Goal: Task Accomplishment & Management: Manage account settings

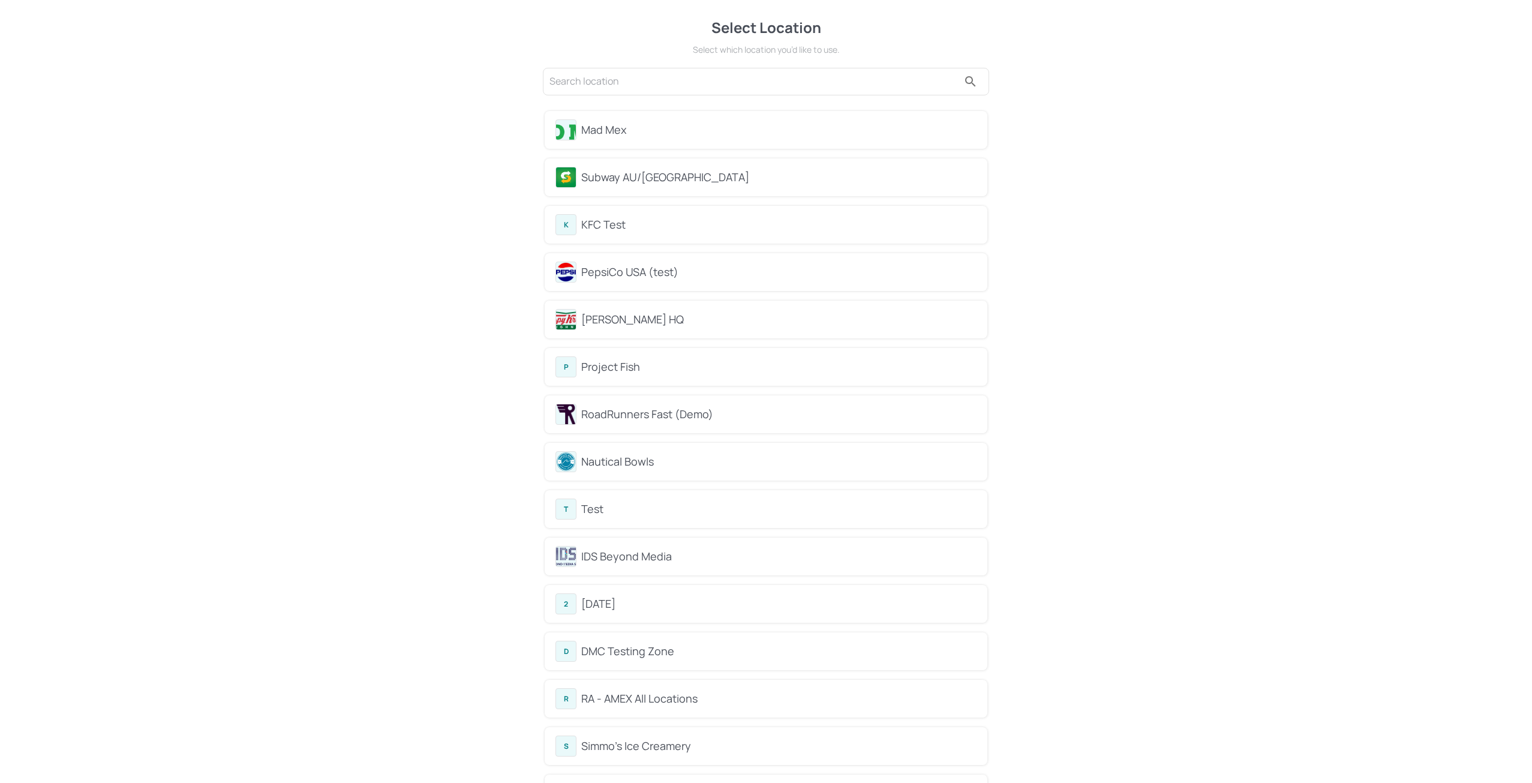
click at [623, 223] on div "KFC Test" at bounding box center [778, 225] width 395 height 16
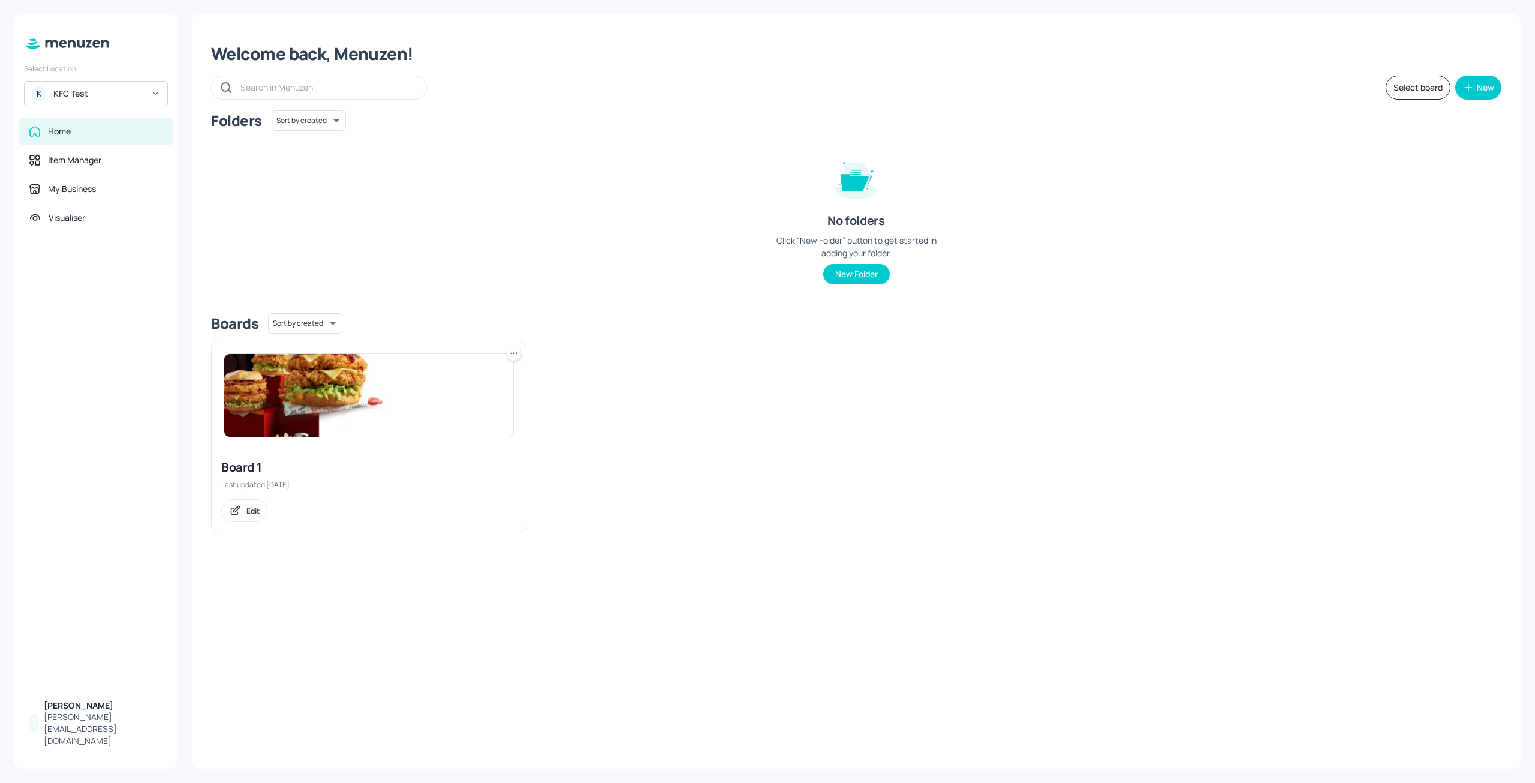
click at [107, 96] on div "KFC Test" at bounding box center [98, 94] width 91 height 12
click at [88, 387] on div at bounding box center [767, 391] width 1535 height 783
click at [83, 164] on div "Item Manager" at bounding box center [74, 160] width 53 height 12
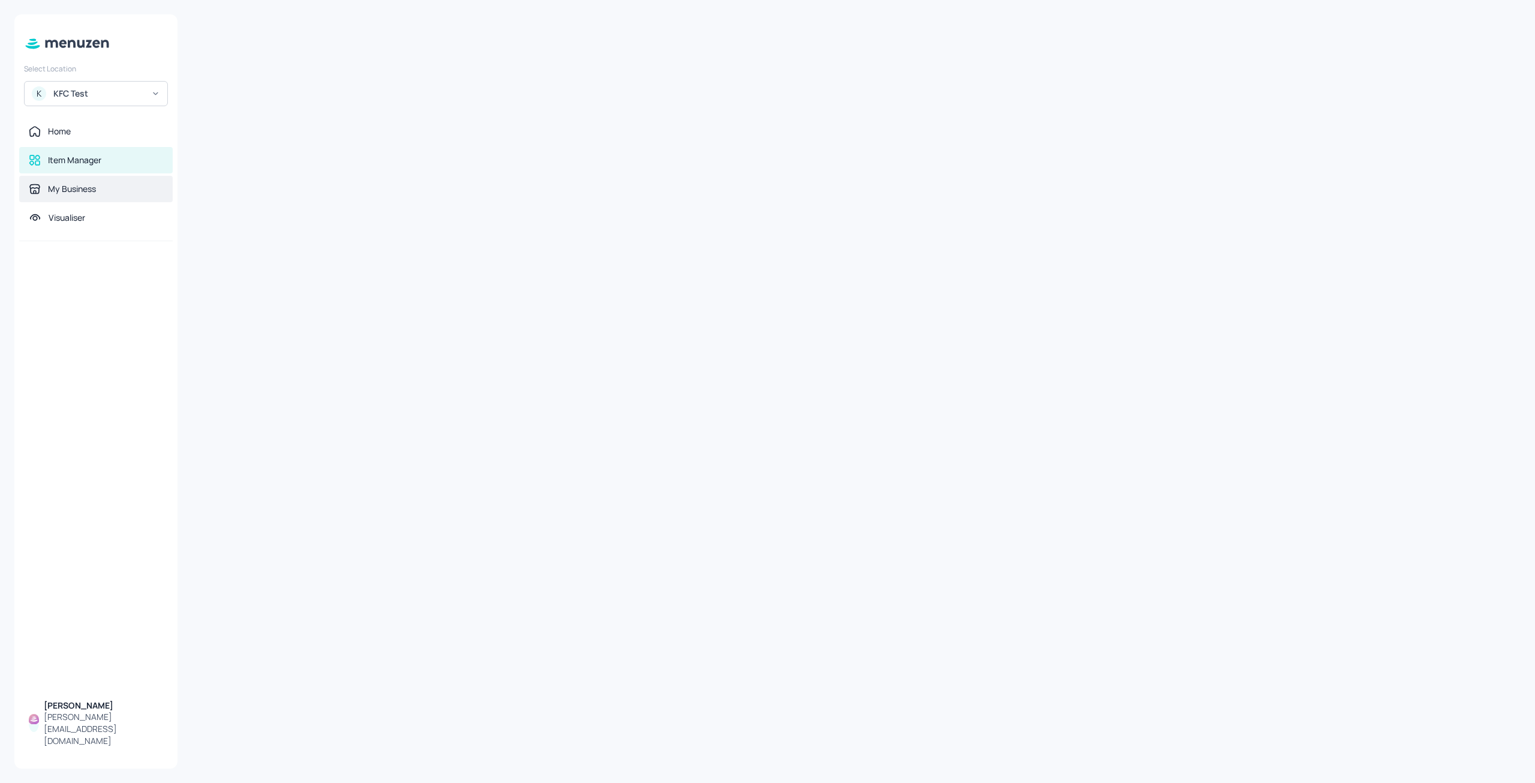
click at [85, 185] on div "My Business" at bounding box center [72, 189] width 48 height 12
click at [272, 43] on div "Profile Contact Brand Users Integrations" at bounding box center [856, 48] width 1329 height 17
click at [260, 50] on button "Contact" at bounding box center [248, 46] width 38 height 13
click at [192, 40] on div "My Business Save Profile Contact Brand Users Integrations Business Profile Busi…" at bounding box center [857, 391] width 1358 height 783
click at [202, 43] on button "Profile" at bounding box center [207, 46] width 30 height 13
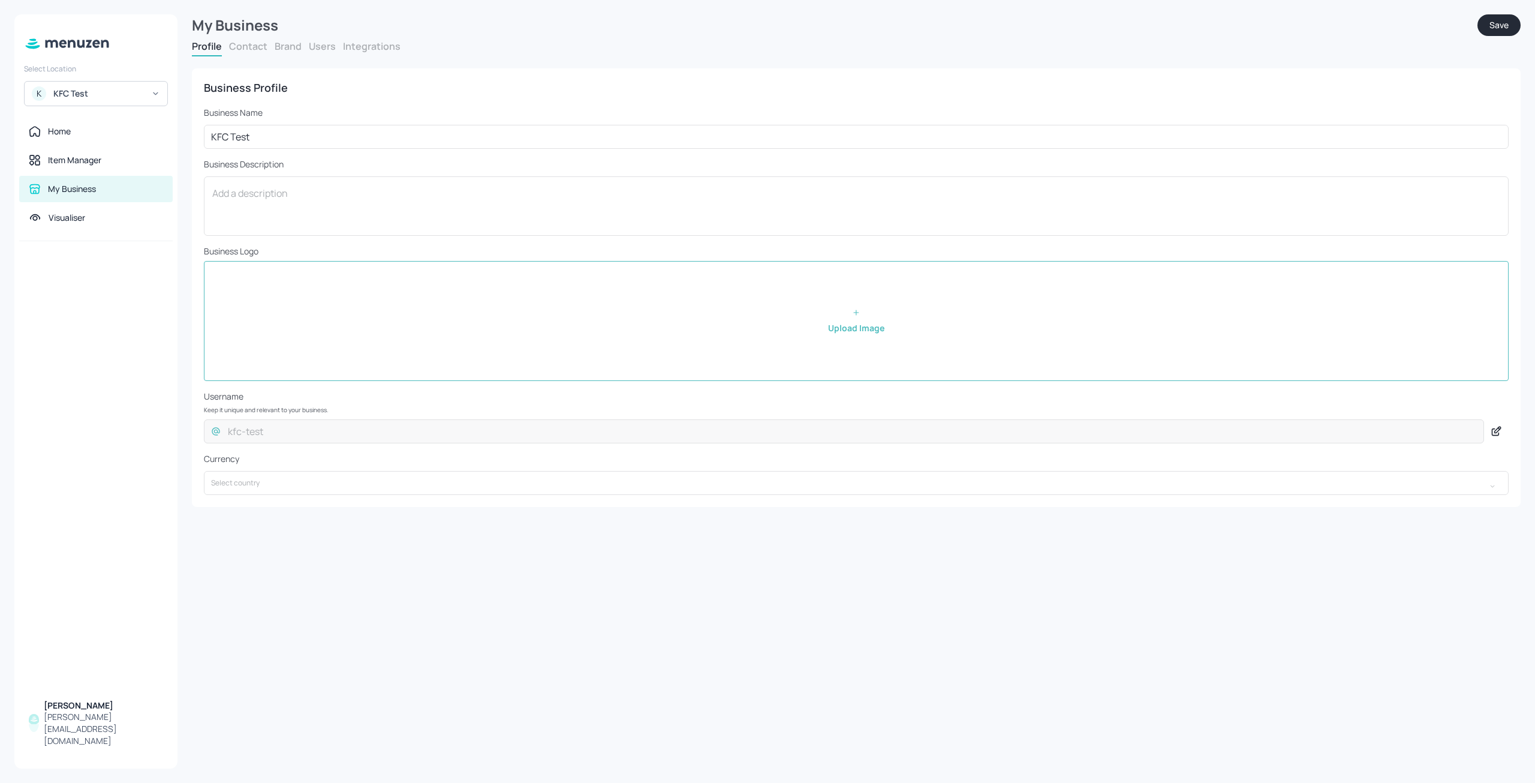
click at [725, 345] on input "file" at bounding box center [857, 321] width 1304 height 119
type input "C:\fakepath\kfc-1.png"
click at [1496, 23] on button "Save" at bounding box center [1499, 25] width 43 height 22
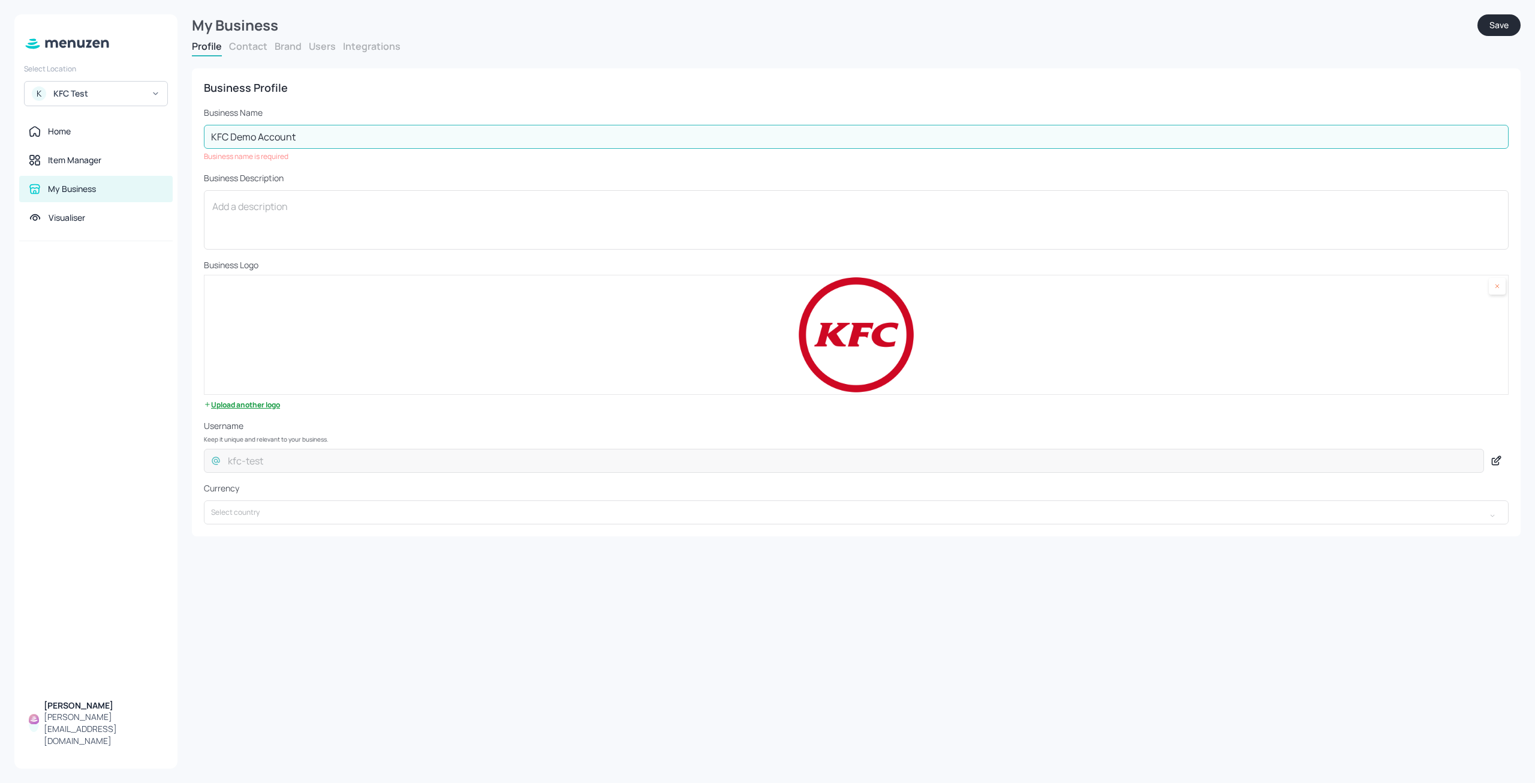
type input "KFC Demo Account"
click at [1491, 25] on button "Save" at bounding box center [1499, 25] width 43 height 22
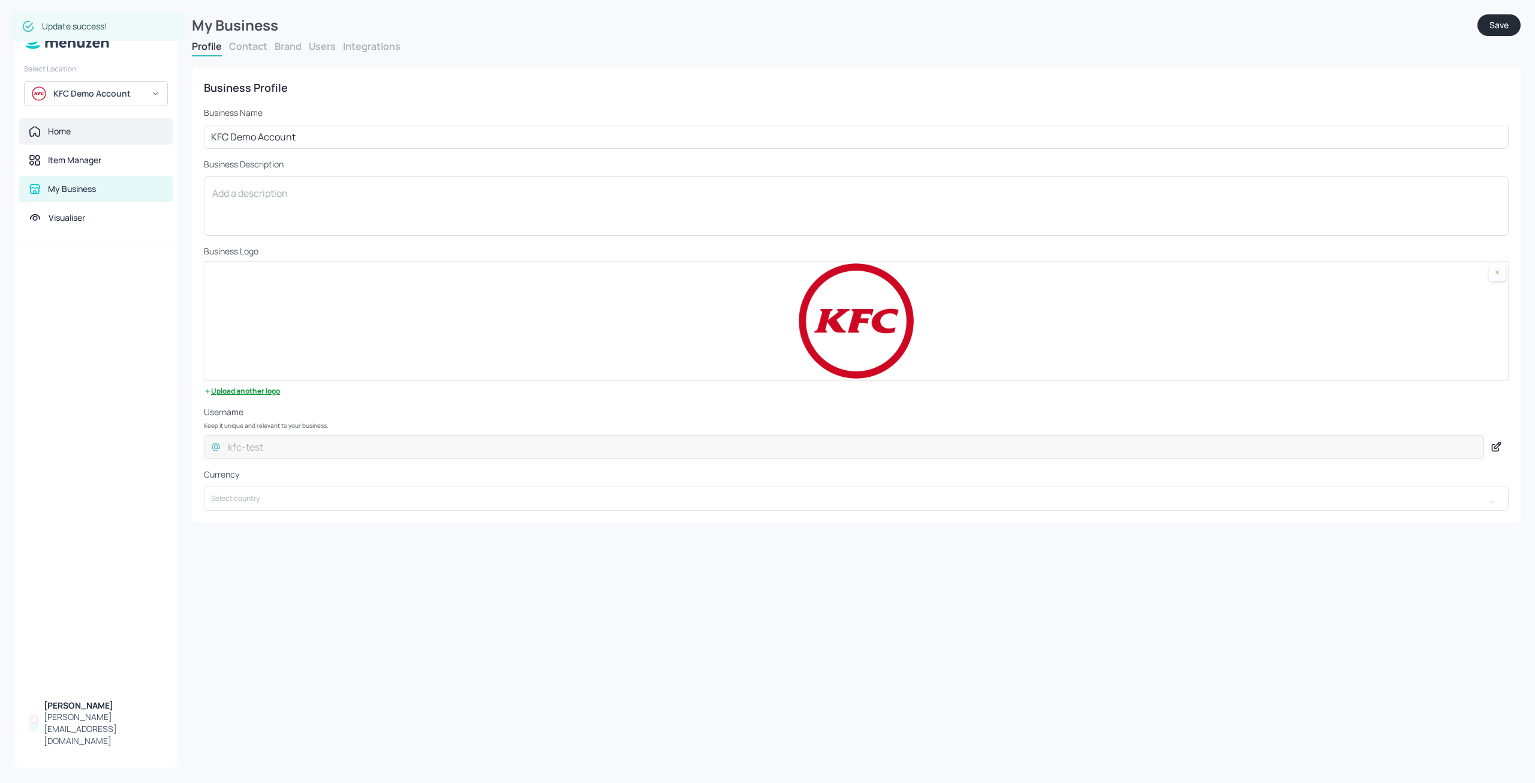
click at [113, 134] on div "Home" at bounding box center [96, 131] width 134 height 12
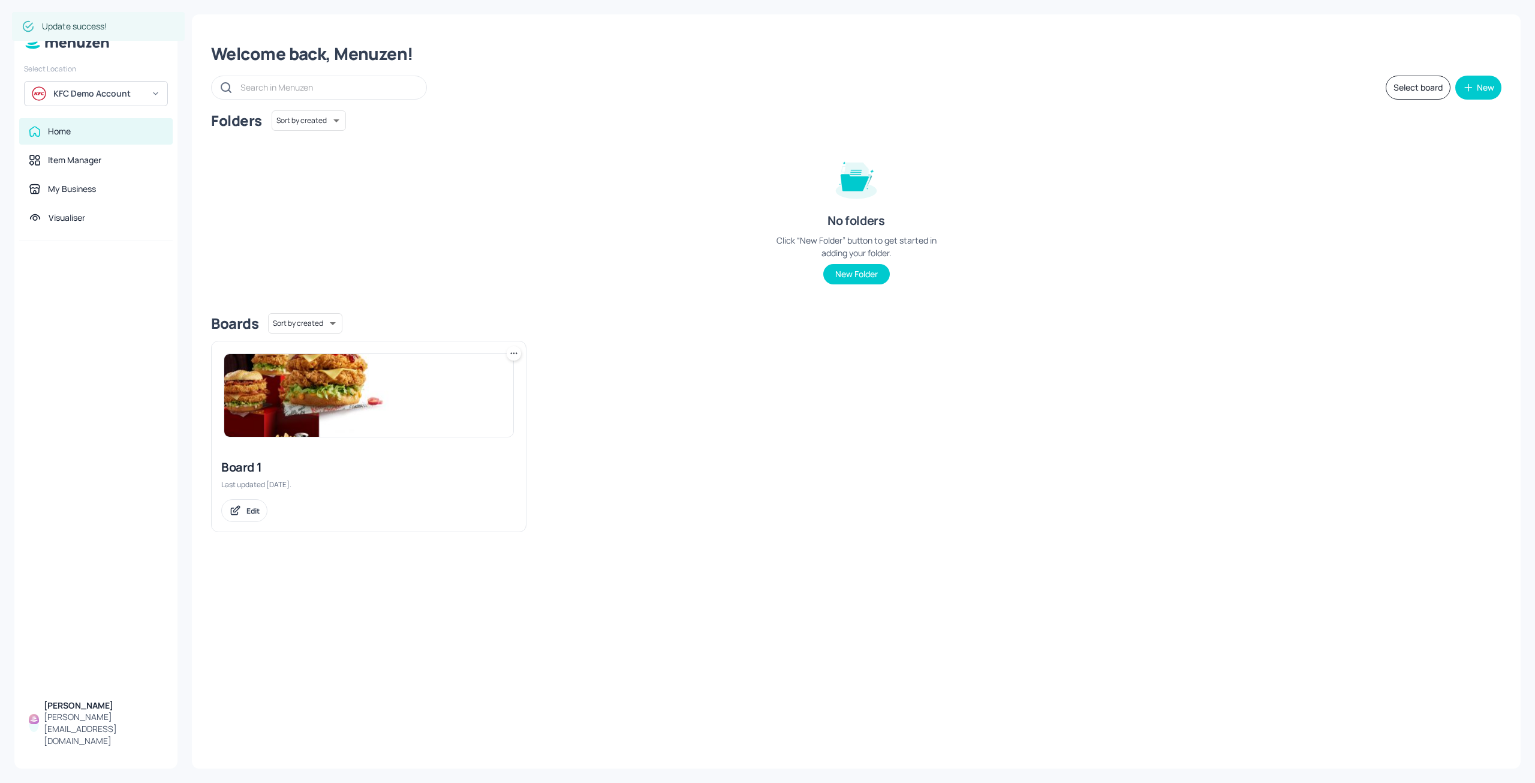
click at [143, 95] on div "KFC Demo Account" at bounding box center [98, 94] width 91 height 12
click at [76, 122] on div "Mad Mex" at bounding box center [69, 122] width 29 height 7
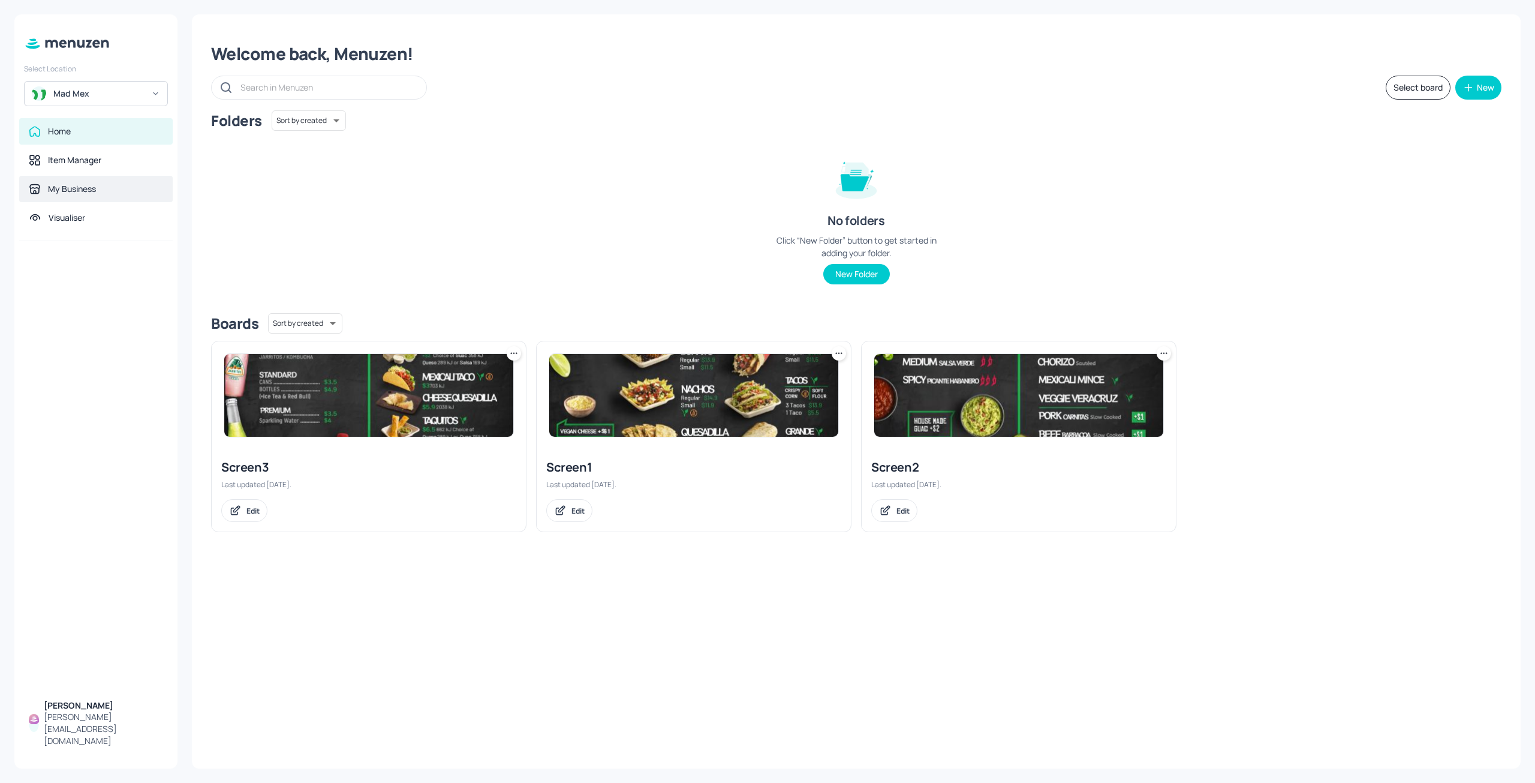
click at [102, 197] on div "My Business" at bounding box center [96, 189] width 154 height 26
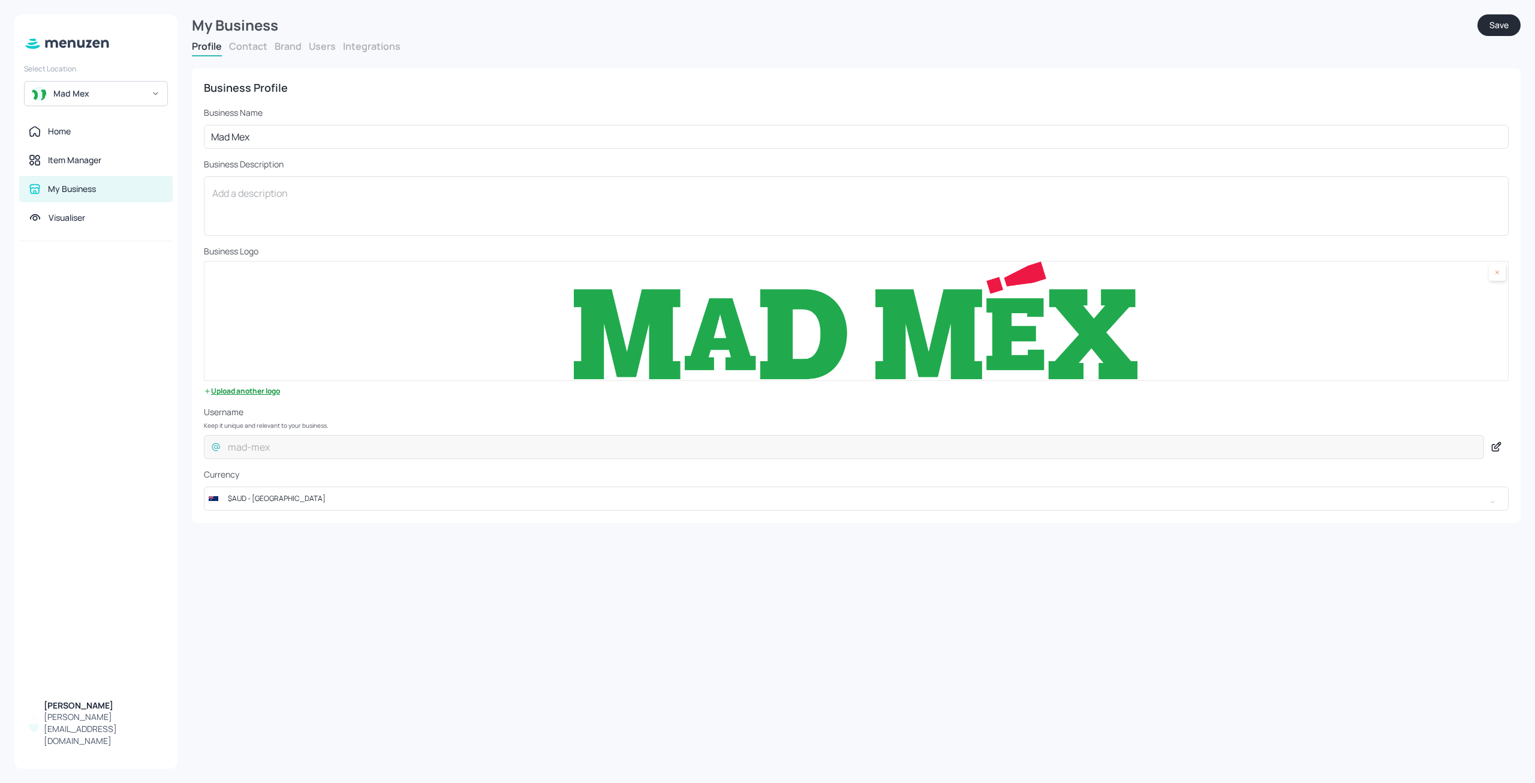
click at [289, 49] on button "Brand" at bounding box center [288, 46] width 27 height 13
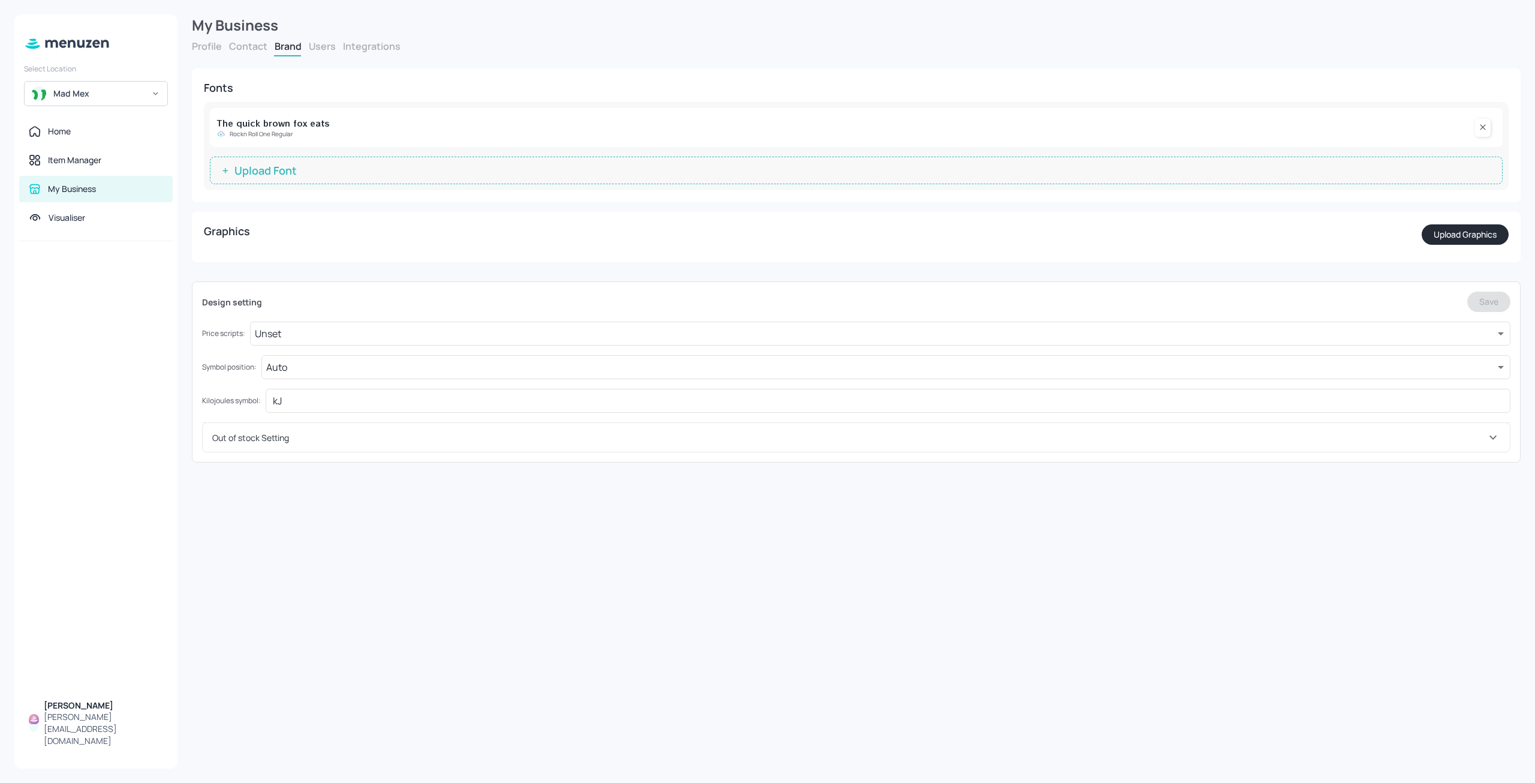
click at [224, 51] on div "Profile Contact Brand Users Integrations" at bounding box center [856, 48] width 1329 height 17
click at [220, 44] on button "Profile" at bounding box center [207, 46] width 30 height 13
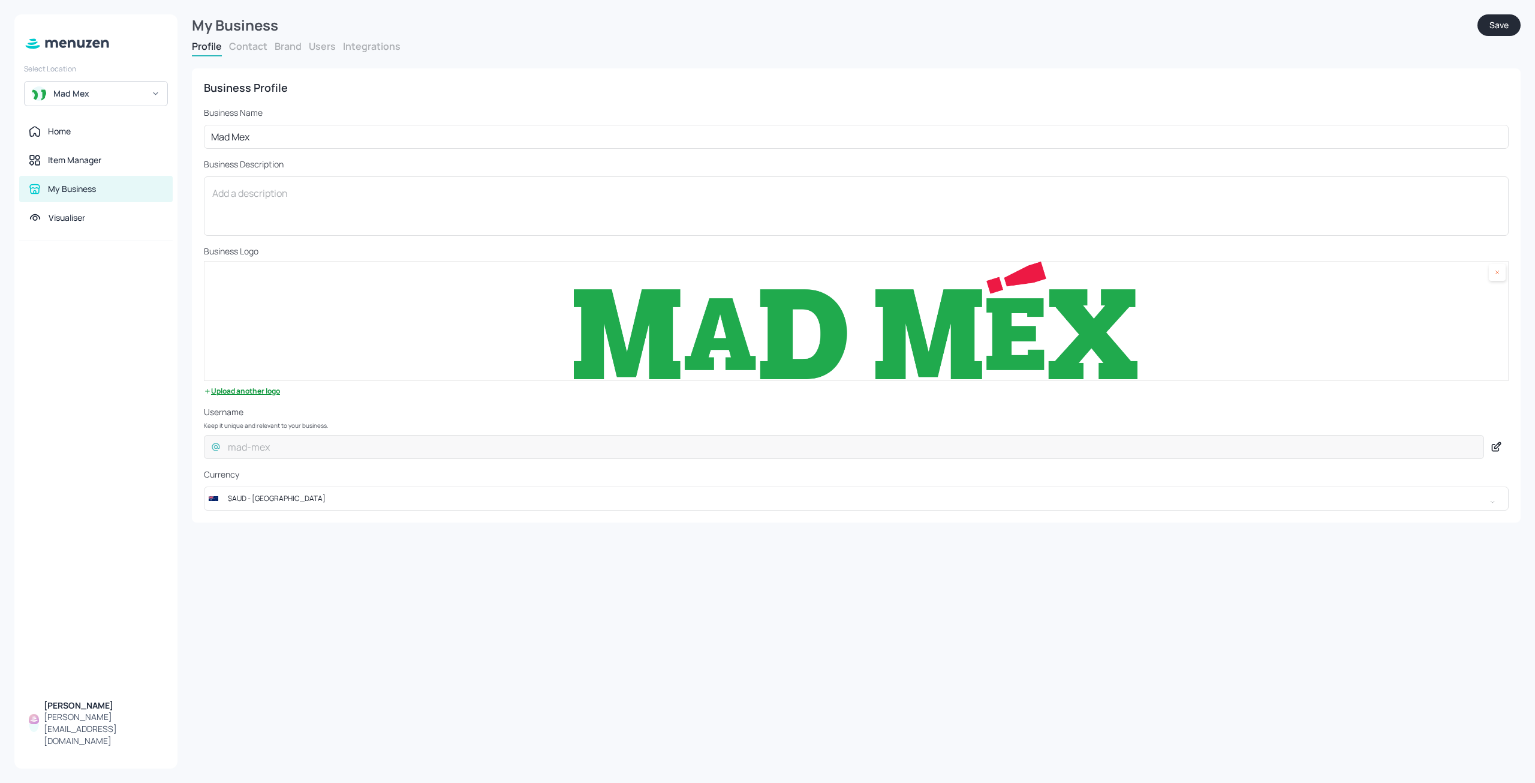
click at [1502, 276] on div at bounding box center [1497, 272] width 17 height 17
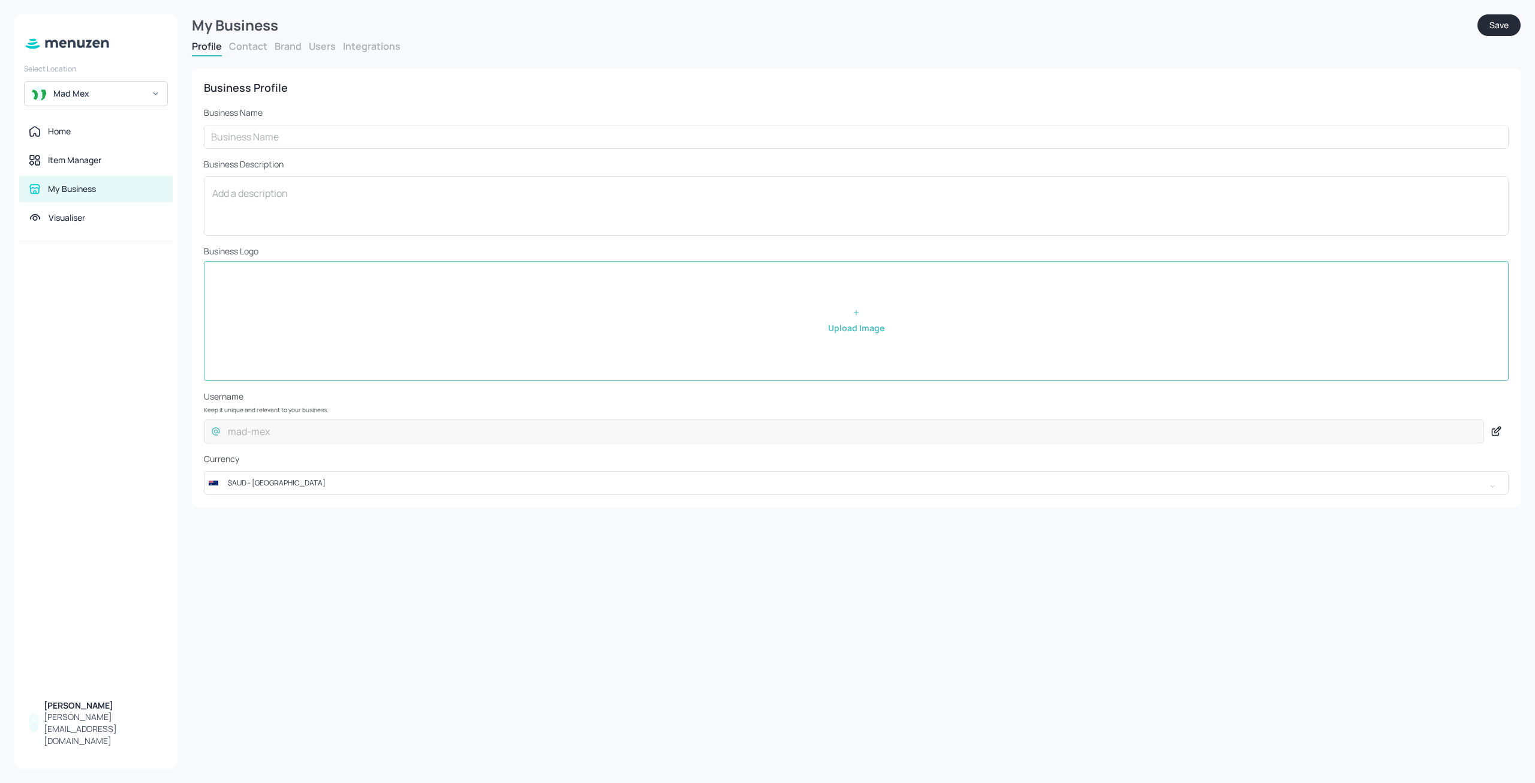
click at [856, 329] on input "file" at bounding box center [857, 321] width 1304 height 119
type input "C:\fakepath\unnamed (2).png"
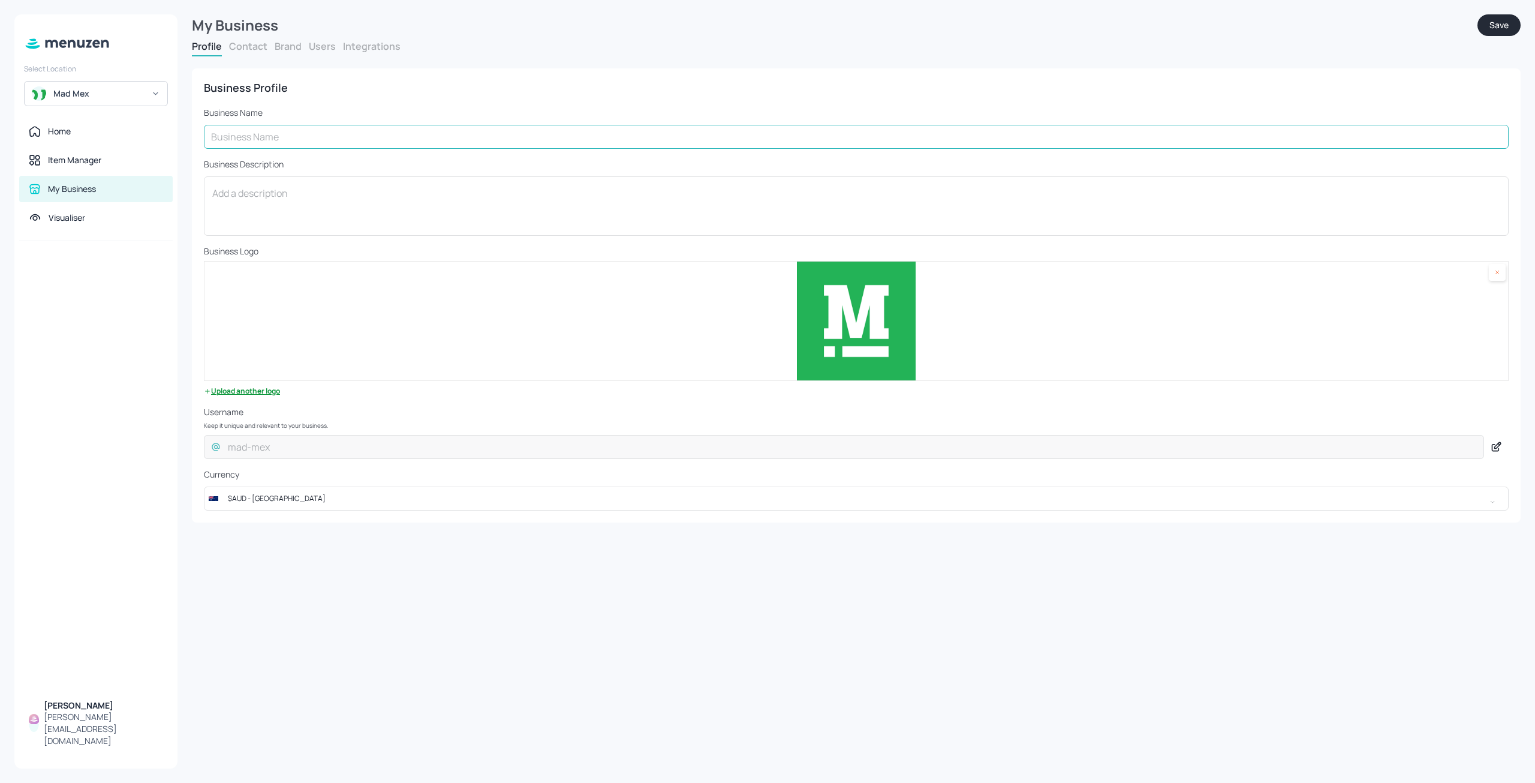
drag, startPoint x: 1511, startPoint y: 25, endPoint x: 450, endPoint y: 125, distance: 1066.3
click at [605, 124] on form "My Business Save Profile Contact Brand Users Integrations Business Profile Busi…" at bounding box center [856, 268] width 1329 height 508
click at [337, 133] on input "text" at bounding box center [856, 137] width 1305 height 24
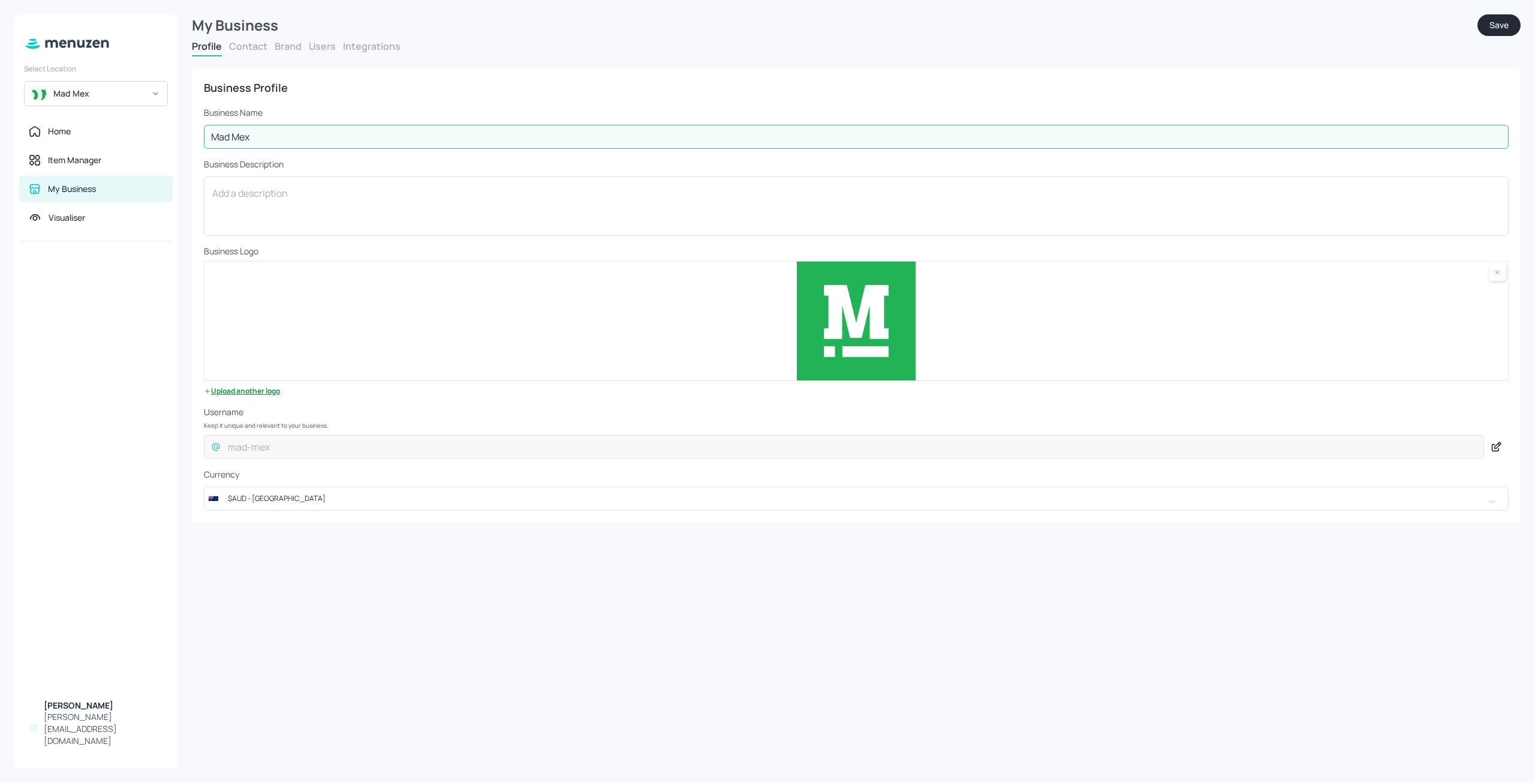
type input "Mad Mex"
click at [1511, 24] on button "Save" at bounding box center [1499, 25] width 43 height 22
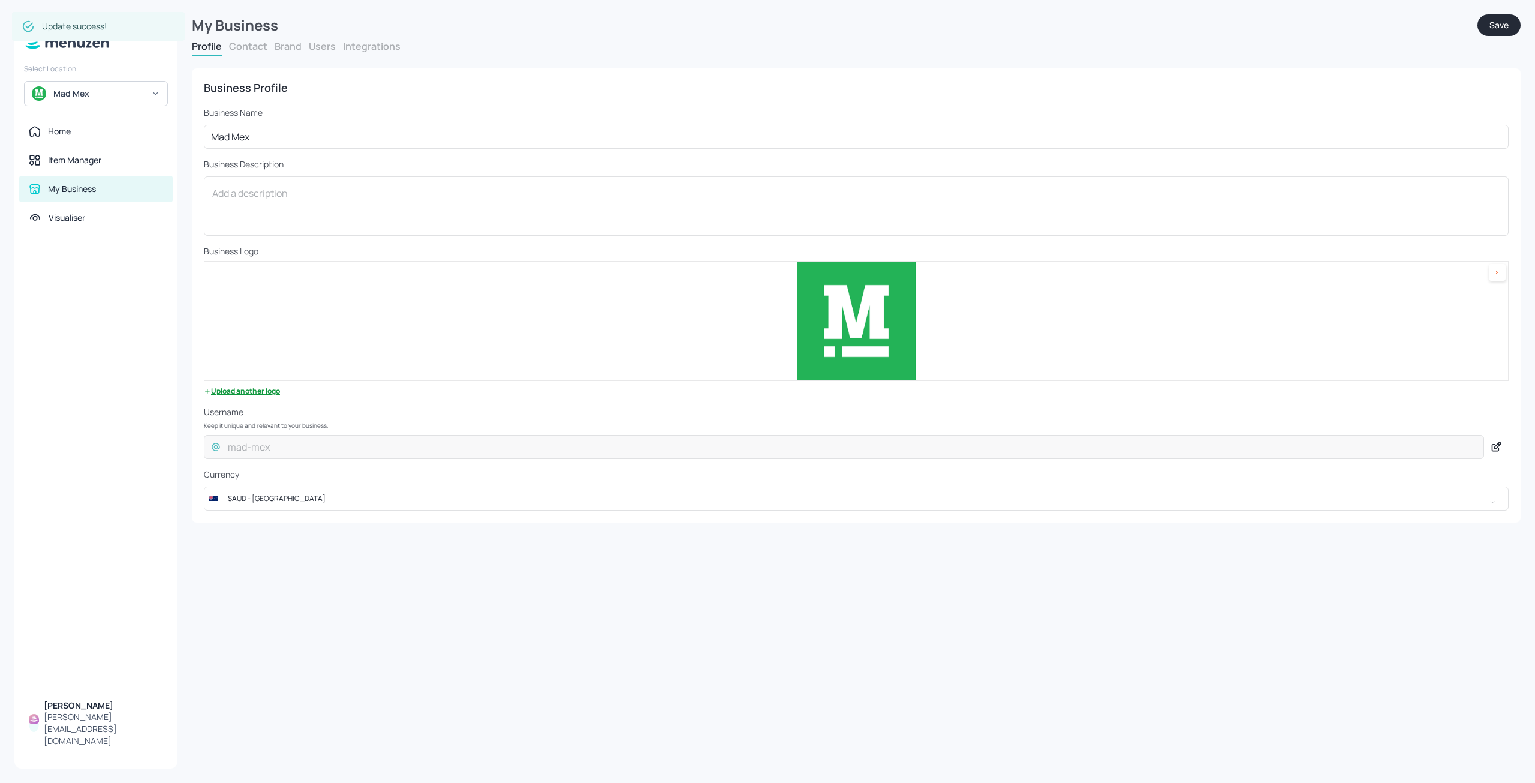
click at [142, 102] on div "Mad Mex" at bounding box center [96, 93] width 144 height 25
click at [90, 232] on div "Project Fish" at bounding box center [74, 230] width 38 height 7
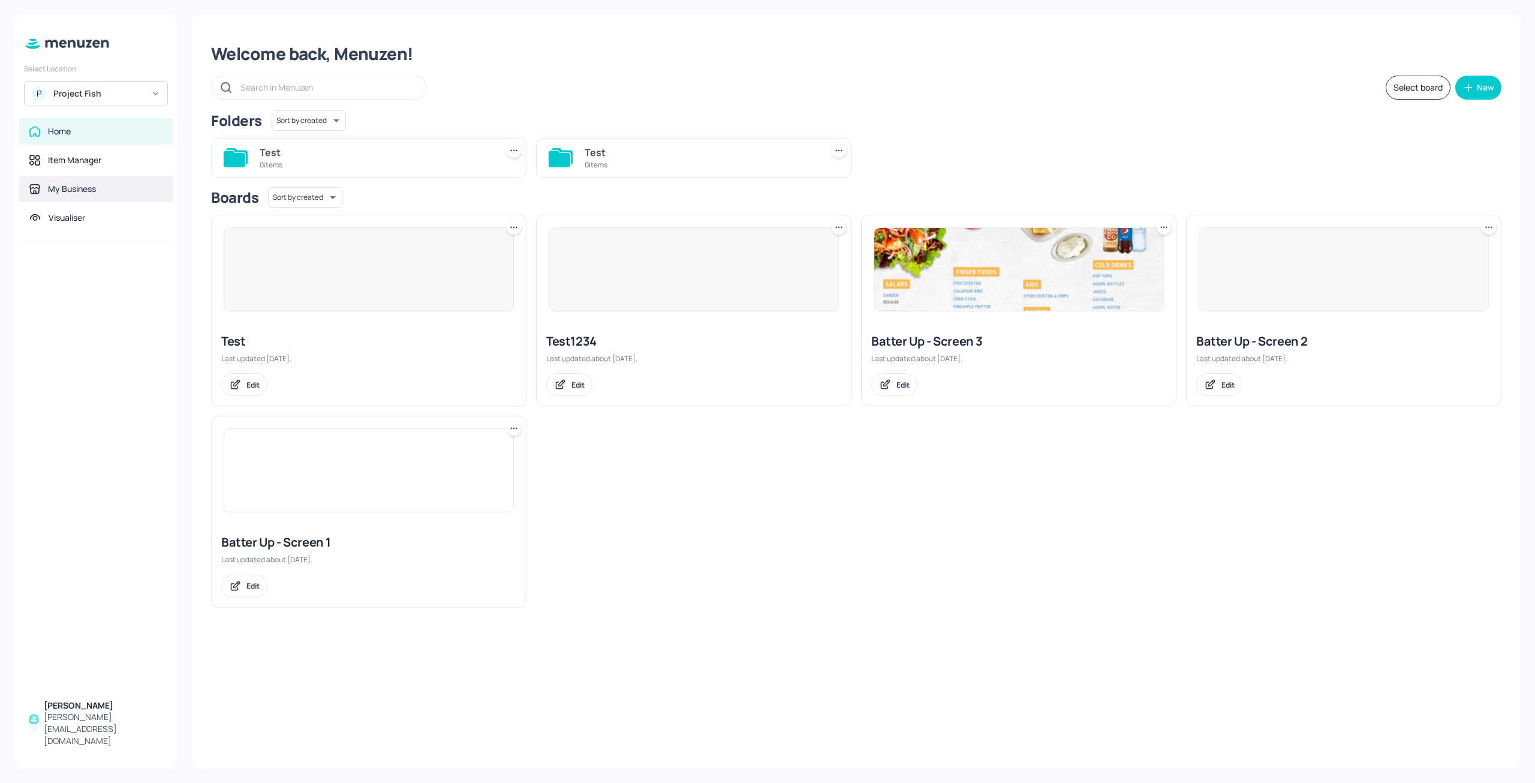
click at [70, 187] on div "My Business" at bounding box center [72, 189] width 48 height 12
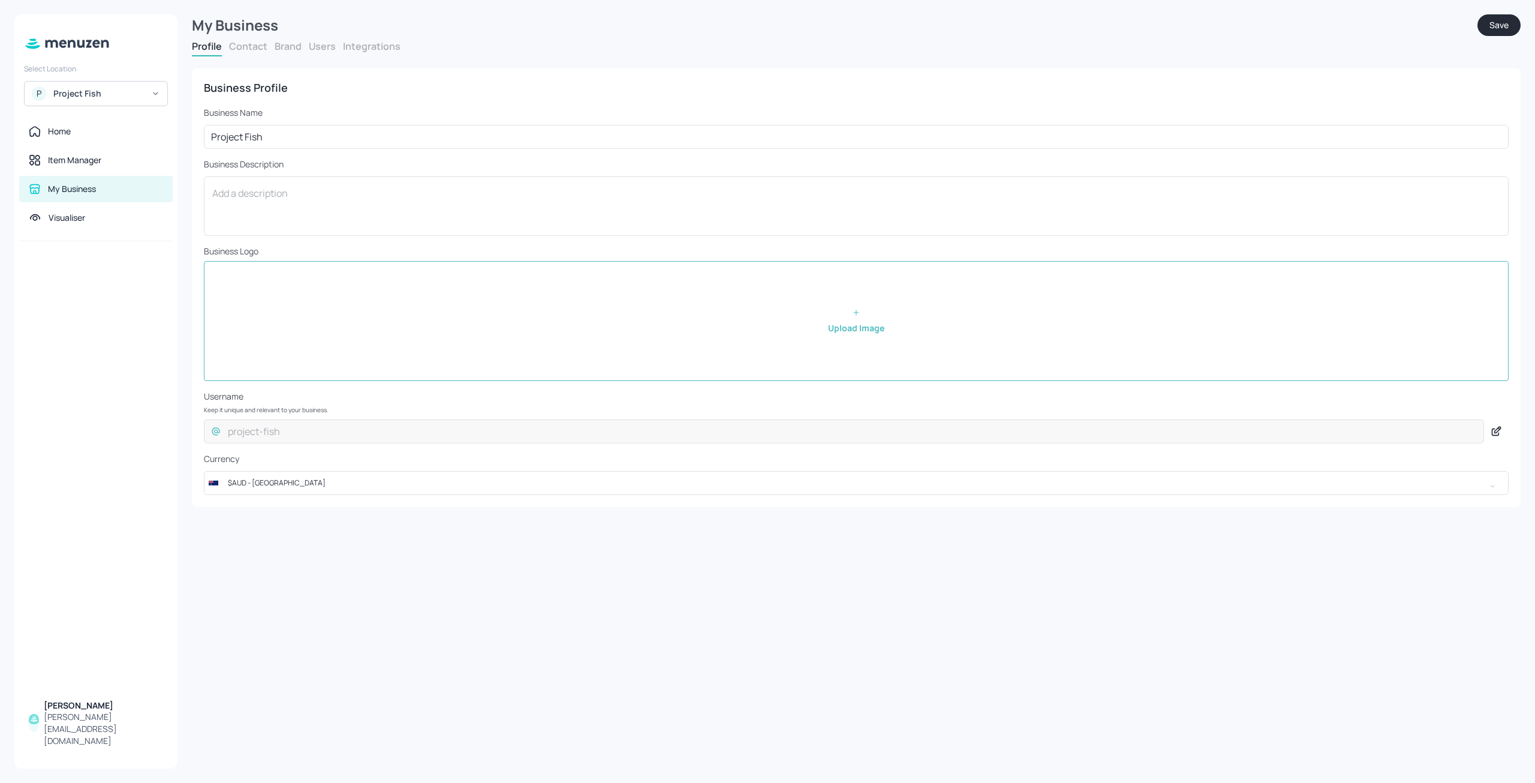
click at [260, 52] on button "Contact" at bounding box center [248, 46] width 38 height 13
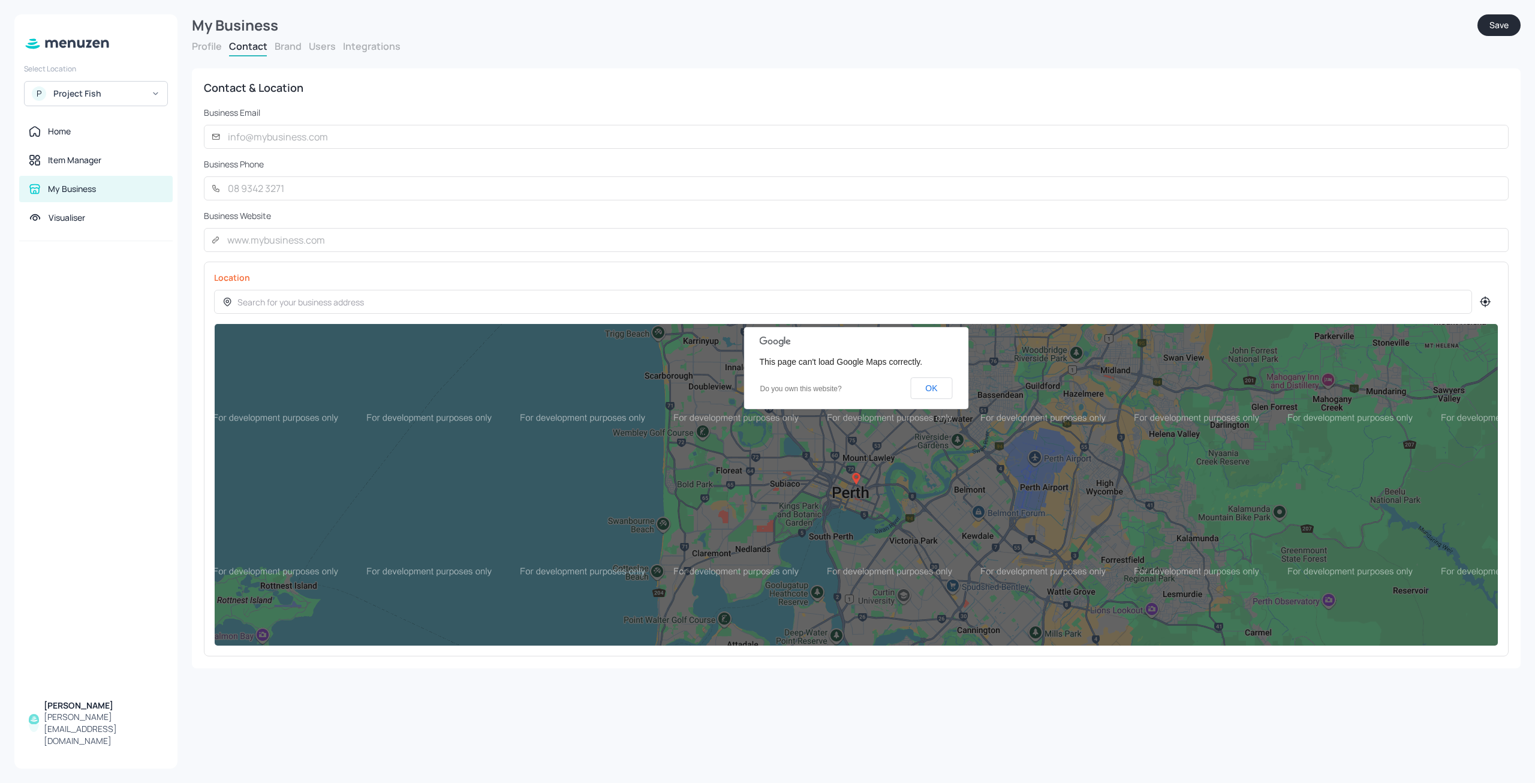
click at [206, 51] on button "Profile" at bounding box center [207, 46] width 30 height 13
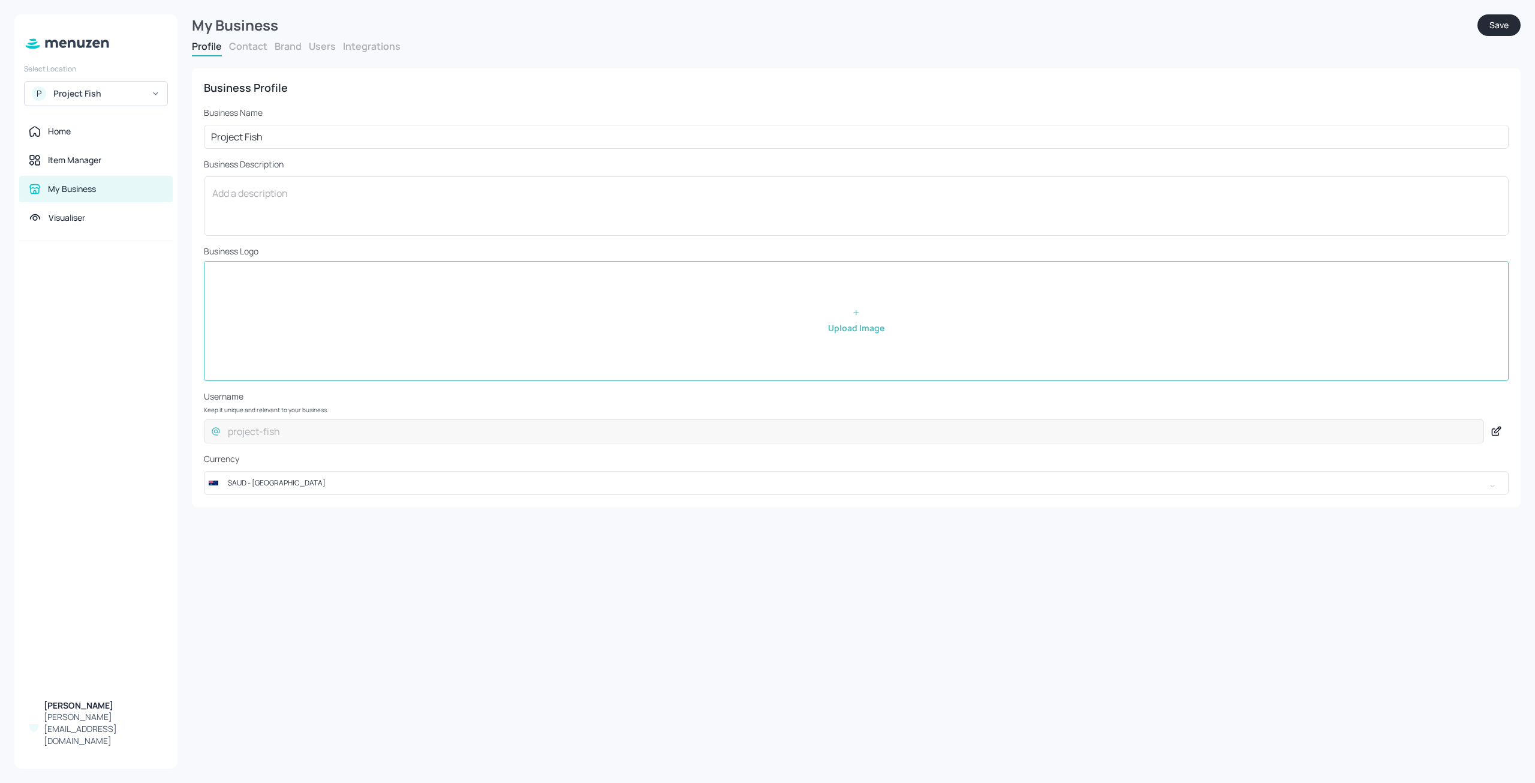
click at [854, 311] on input "file" at bounding box center [857, 321] width 1304 height 119
type input "C:\fakepath\signagelive_com_logo.jpg"
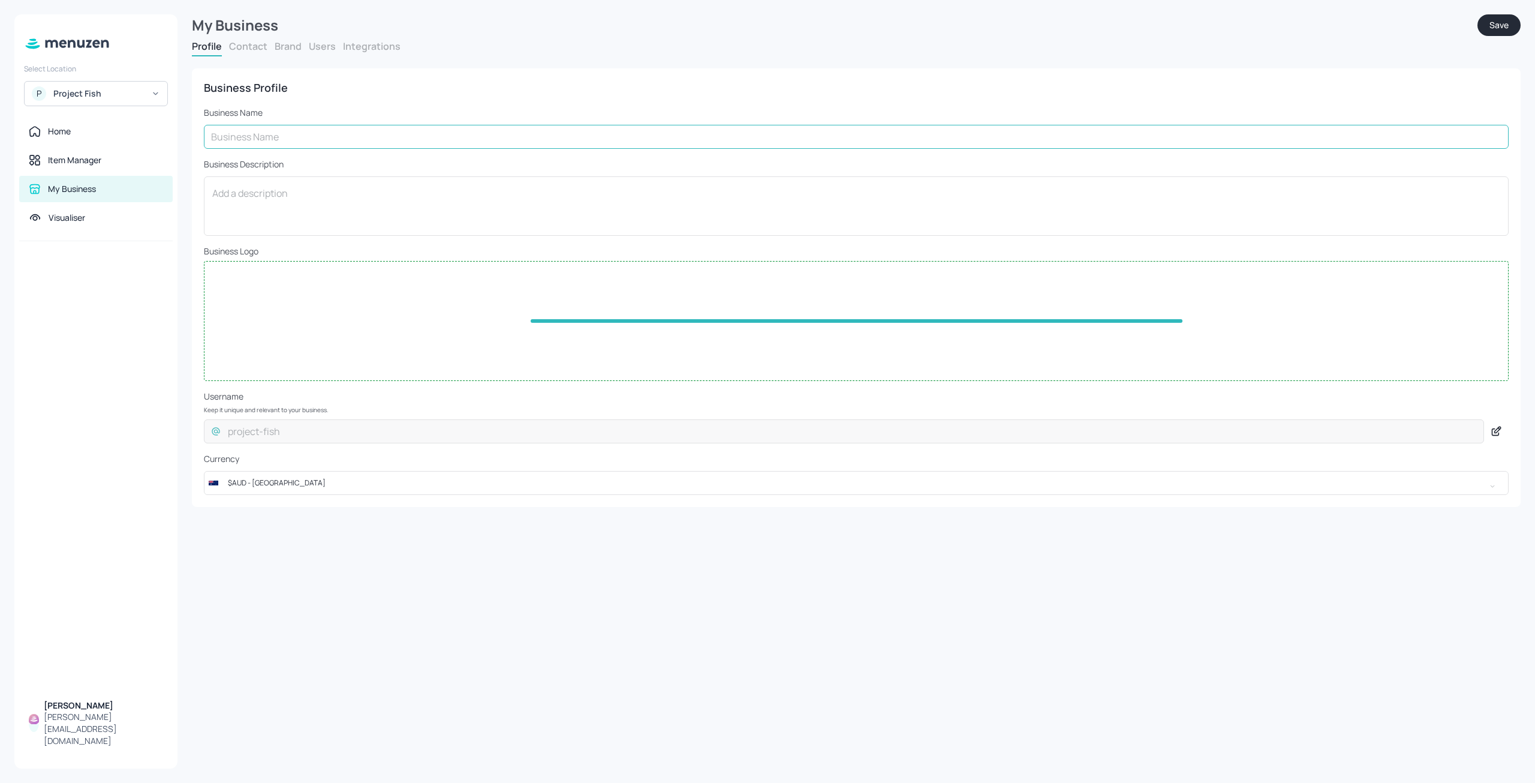
click at [224, 133] on input "text" at bounding box center [856, 137] width 1305 height 24
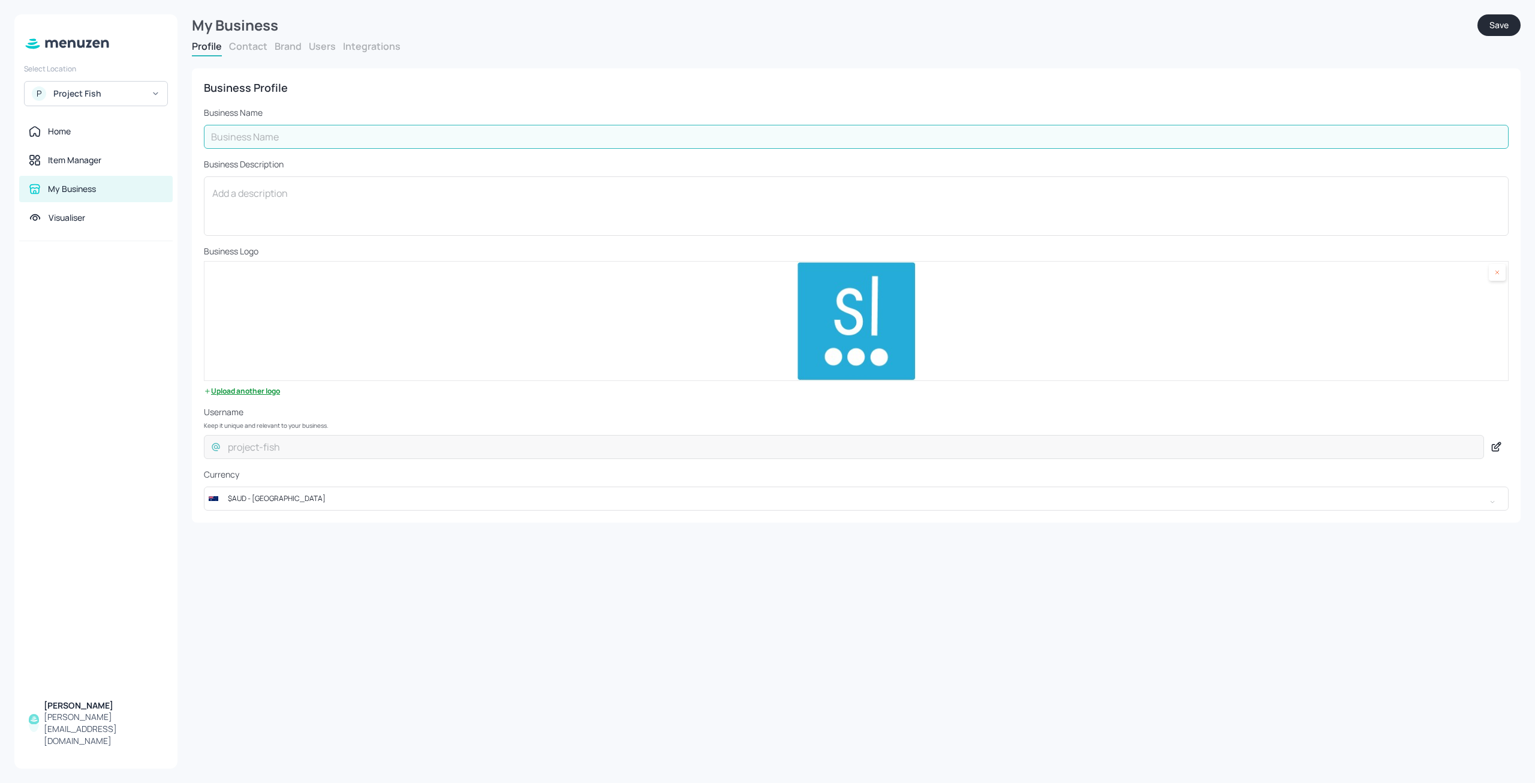
click at [224, 133] on input "text" at bounding box center [856, 137] width 1305 height 24
type input "Project Fish"
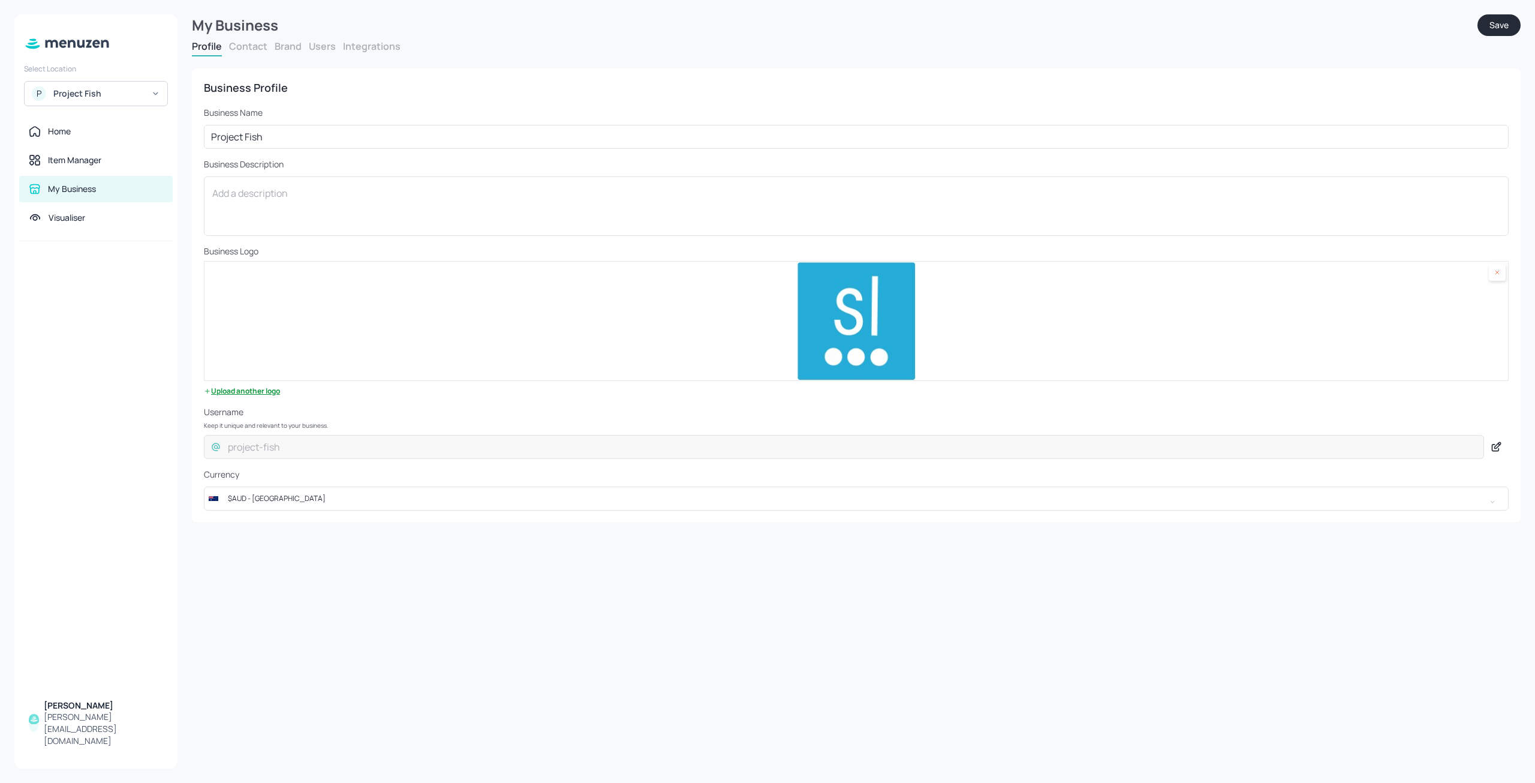
click at [1496, 20] on button "Save" at bounding box center [1499, 25] width 43 height 22
click at [153, 100] on div "Project Fish" at bounding box center [96, 93] width 144 height 25
click at [109, 206] on div "PepsiCo USA (test)" at bounding box center [87, 203] width 64 height 7
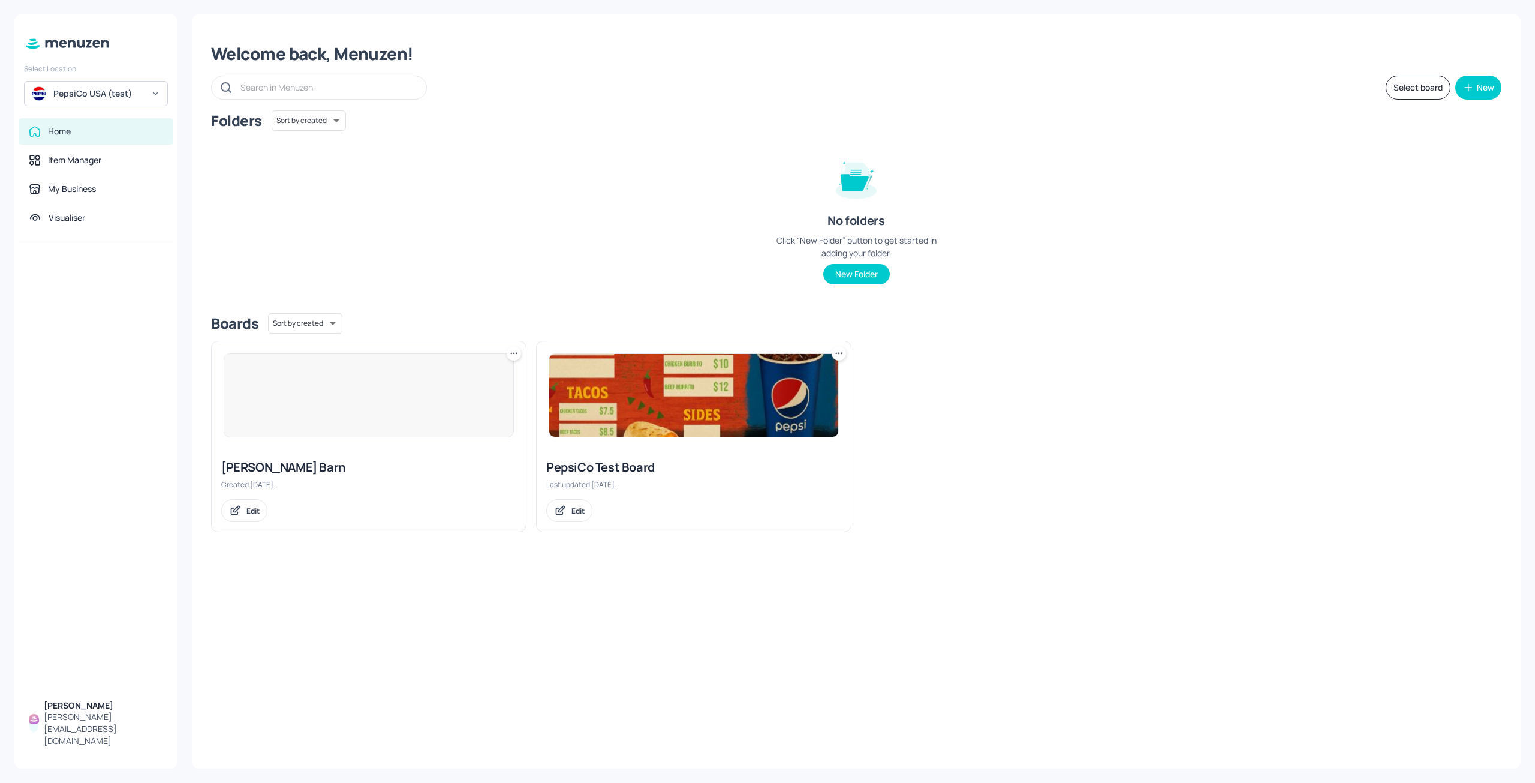
click at [84, 140] on div "Home" at bounding box center [96, 131] width 154 height 26
click at [105, 96] on div "PepsiCo USA (test)" at bounding box center [98, 94] width 91 height 12
click at [89, 126] on div "Project Fish" at bounding box center [74, 122] width 38 height 7
